Goal: Information Seeking & Learning: Find specific fact

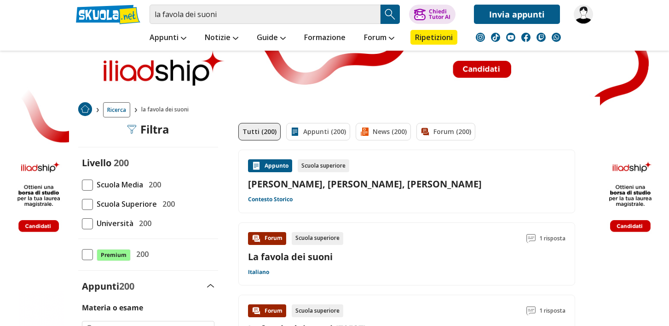
click at [304, 257] on link "La favola dei suoni" at bounding box center [290, 256] width 85 height 12
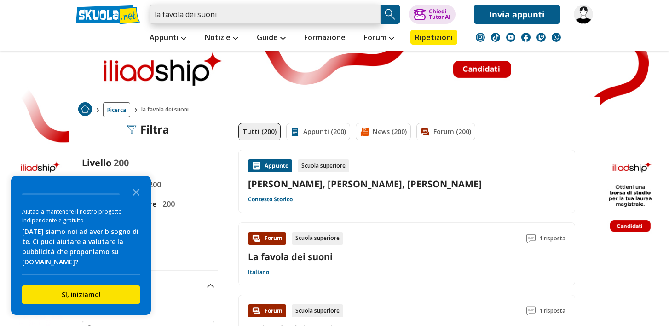
click at [219, 15] on input "la favola dei suoni" at bounding box center [264, 14] width 231 height 19
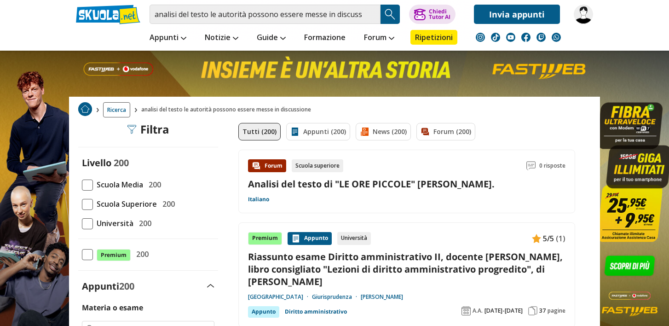
click at [92, 35] on div "Appunti Appunti Medie Italiano Matematica Storia Scienze Geografia Educazione C…" at bounding box center [334, 37] width 531 height 27
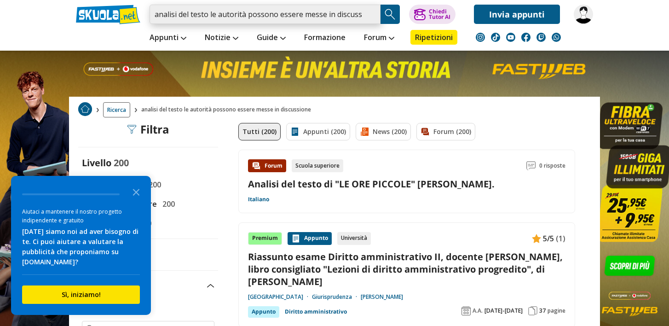
click at [357, 15] on input "analisi del testo le autorità possono essere messe in discussione" at bounding box center [264, 14] width 231 height 19
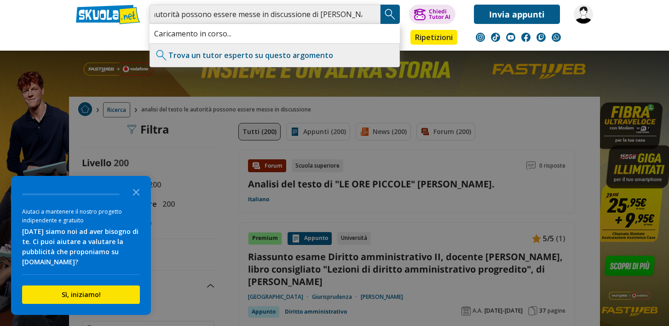
scroll to position [0, 69]
type input "analisi del testo le autorità possono essere messe in discussione di Galileo Ga…"
click at [390, 20] on img "Search Button" at bounding box center [390, 14] width 14 height 14
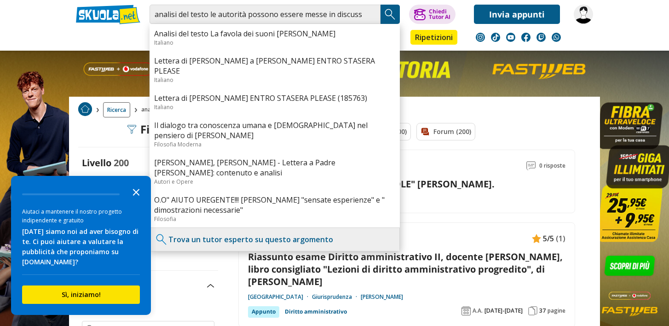
click at [131, 201] on icon "Close the survey" at bounding box center [136, 191] width 18 height 18
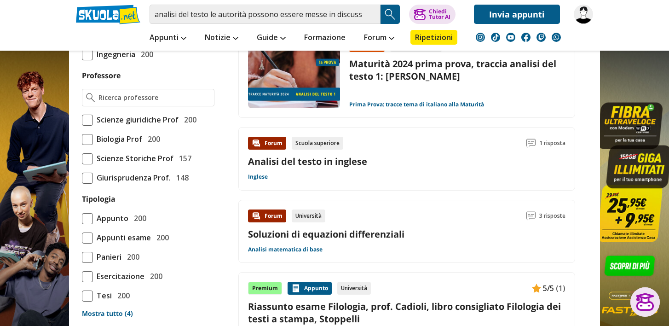
scroll to position [607, 0]
